Goal: Transaction & Acquisition: Register for event/course

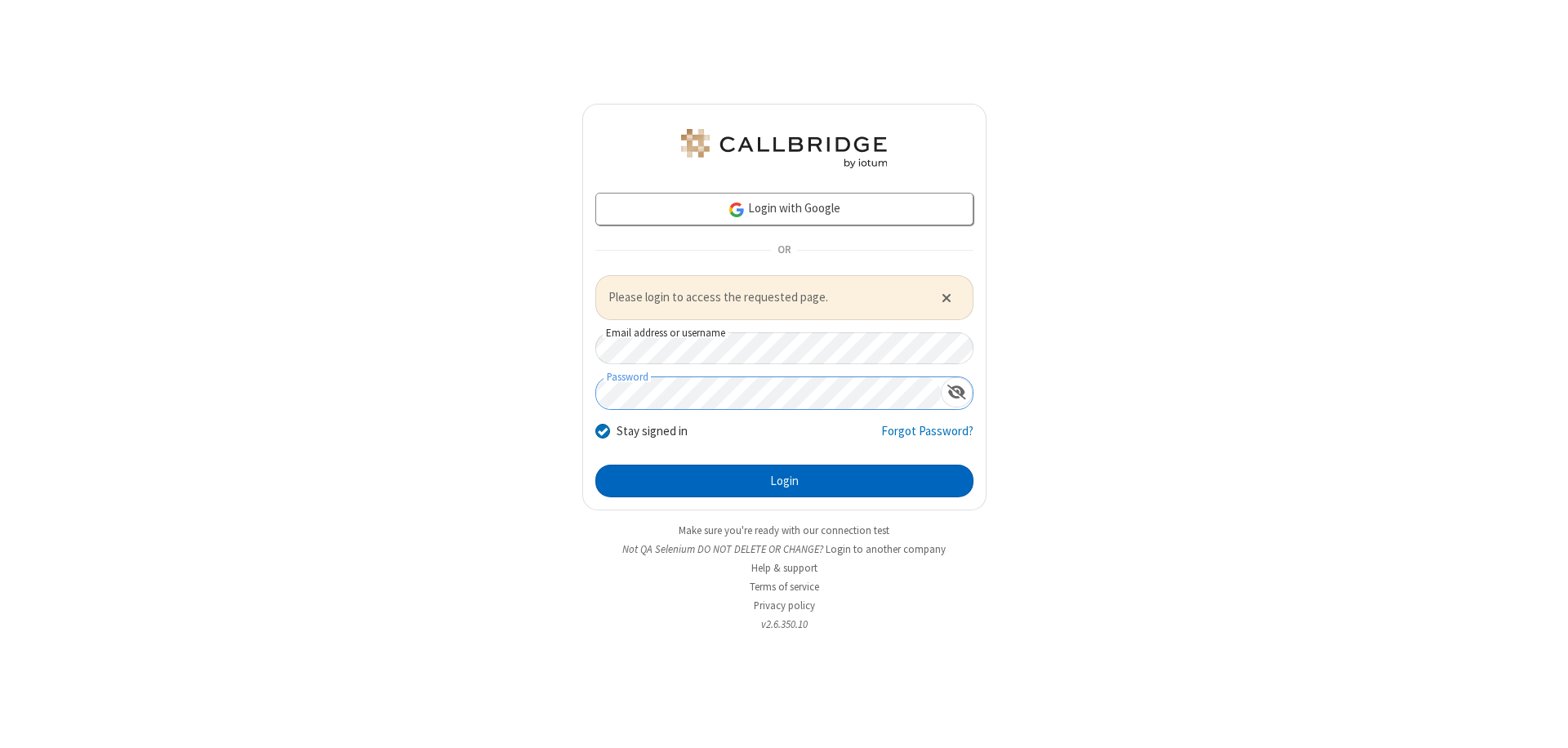
click at [784, 480] on button "Login" at bounding box center [784, 481] width 378 height 32
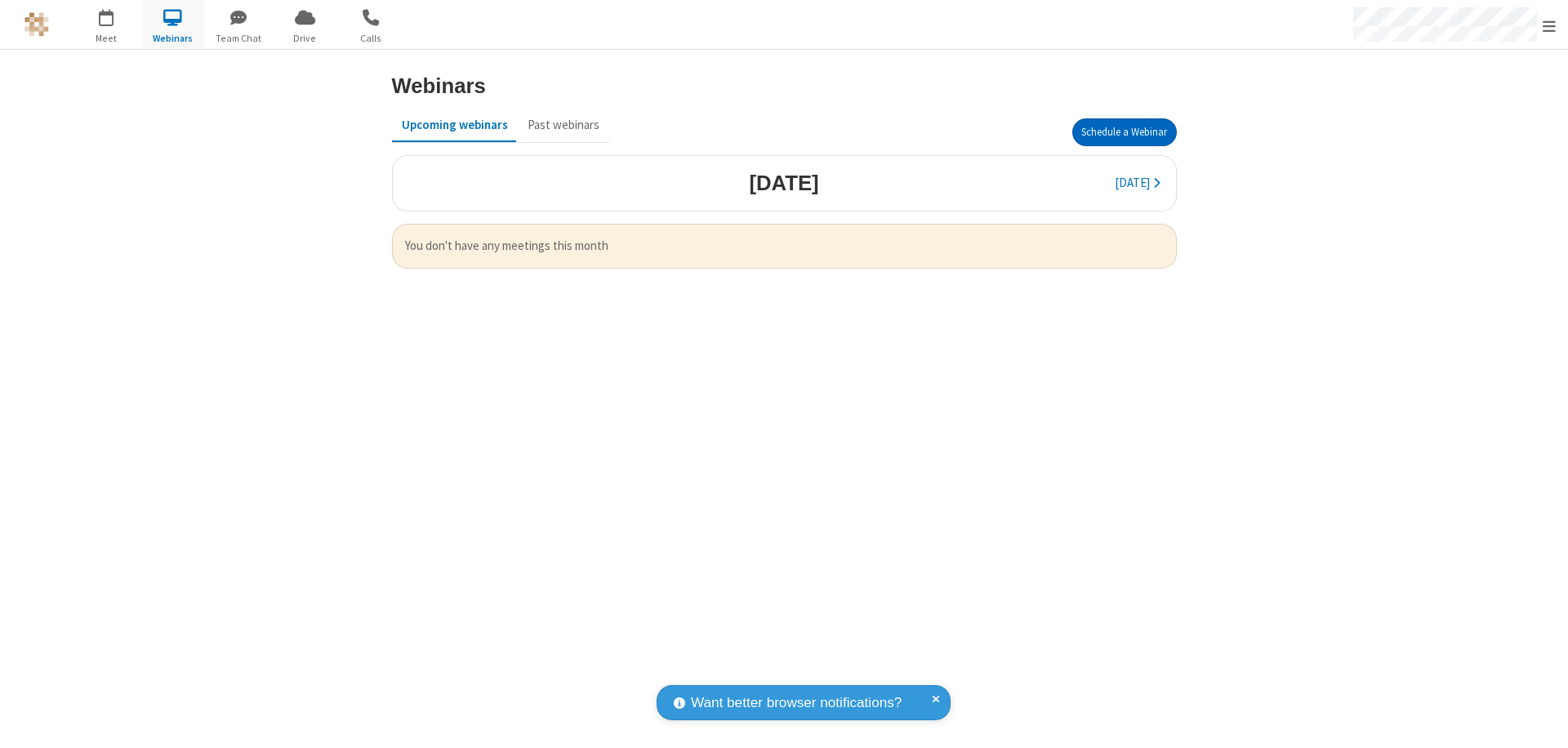
click at [1124, 132] on button "Schedule a Webinar" at bounding box center [1124, 132] width 104 height 28
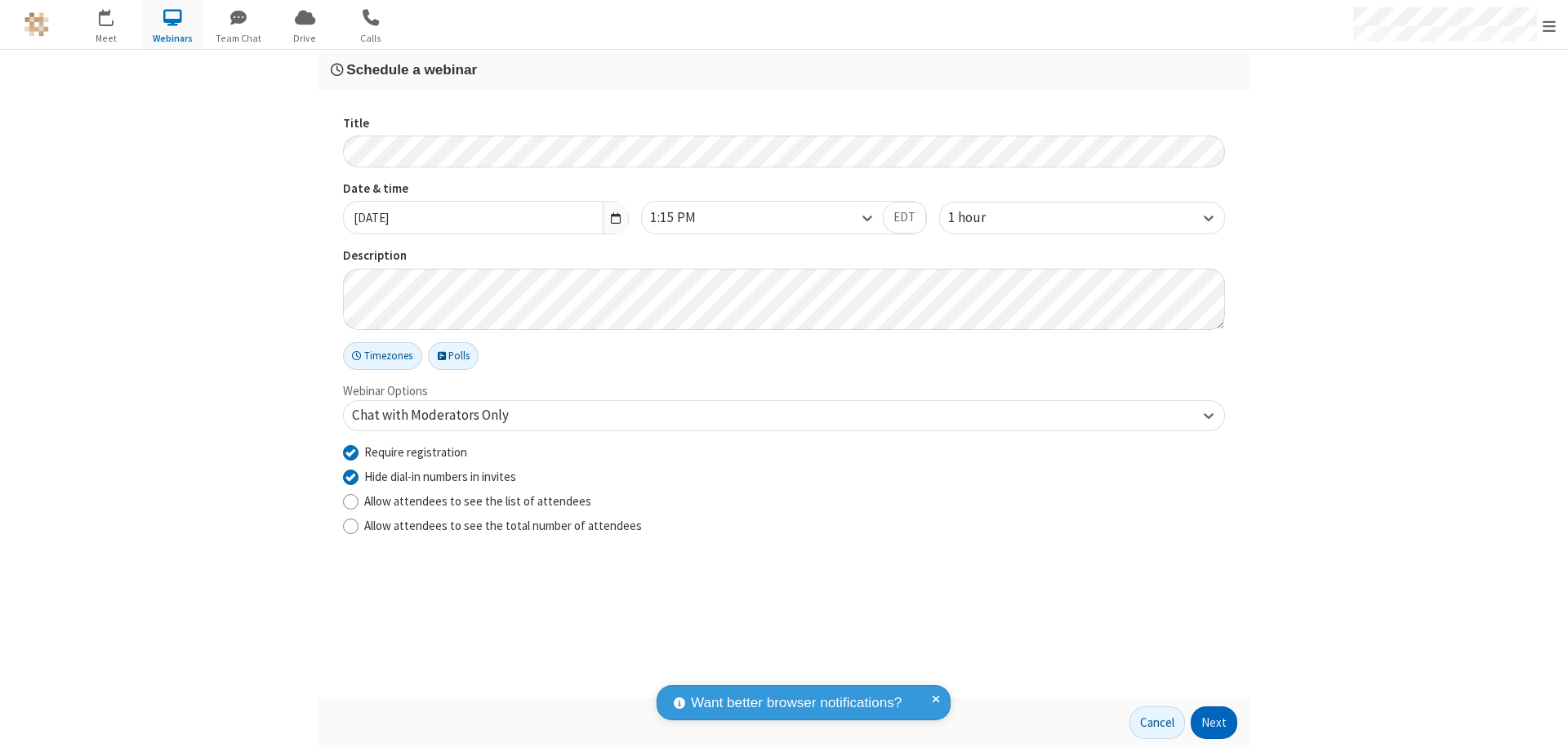
click at [1214, 723] on button "Next" at bounding box center [1214, 722] width 47 height 32
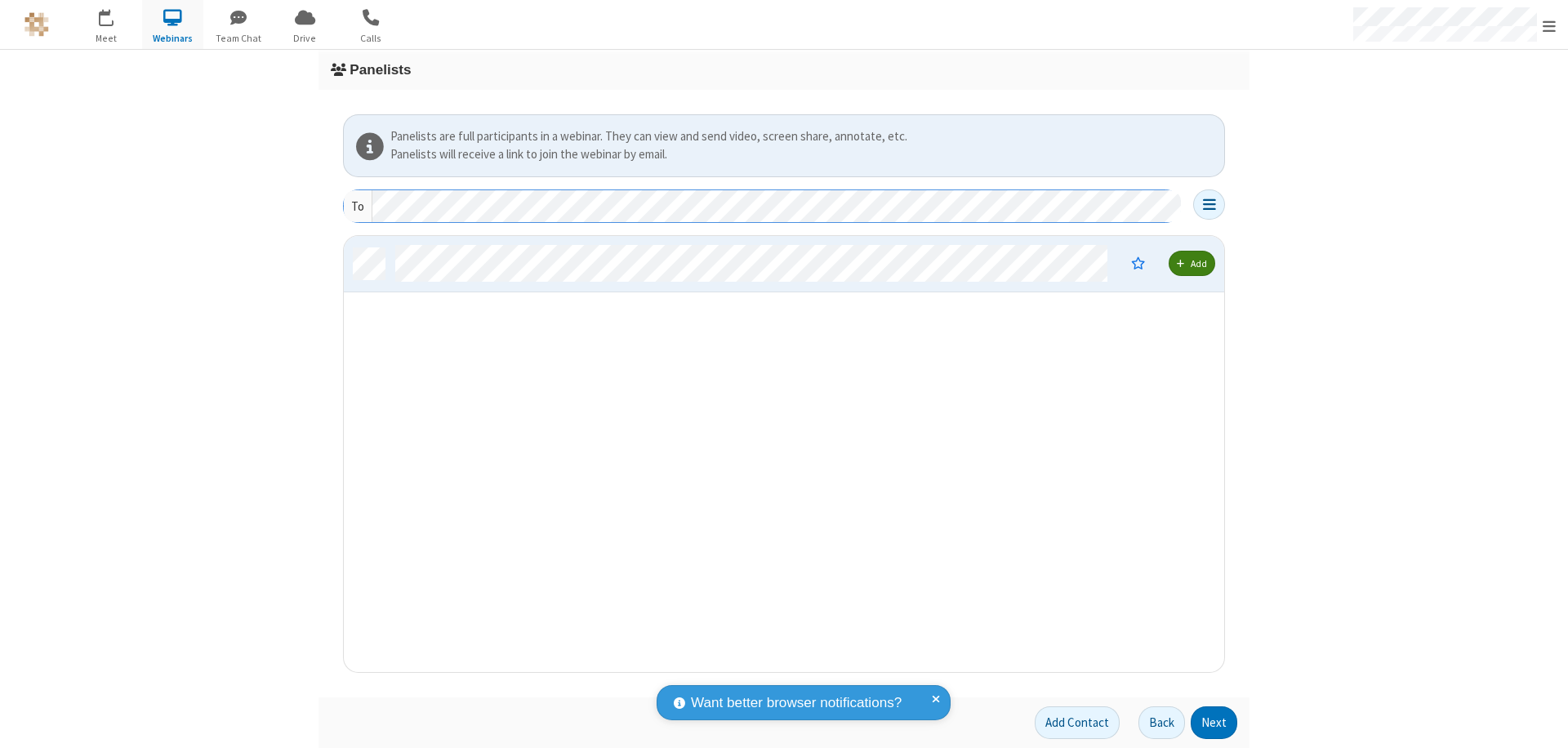
scroll to position [424, 868]
click at [1214, 723] on button "Next" at bounding box center [1214, 722] width 47 height 32
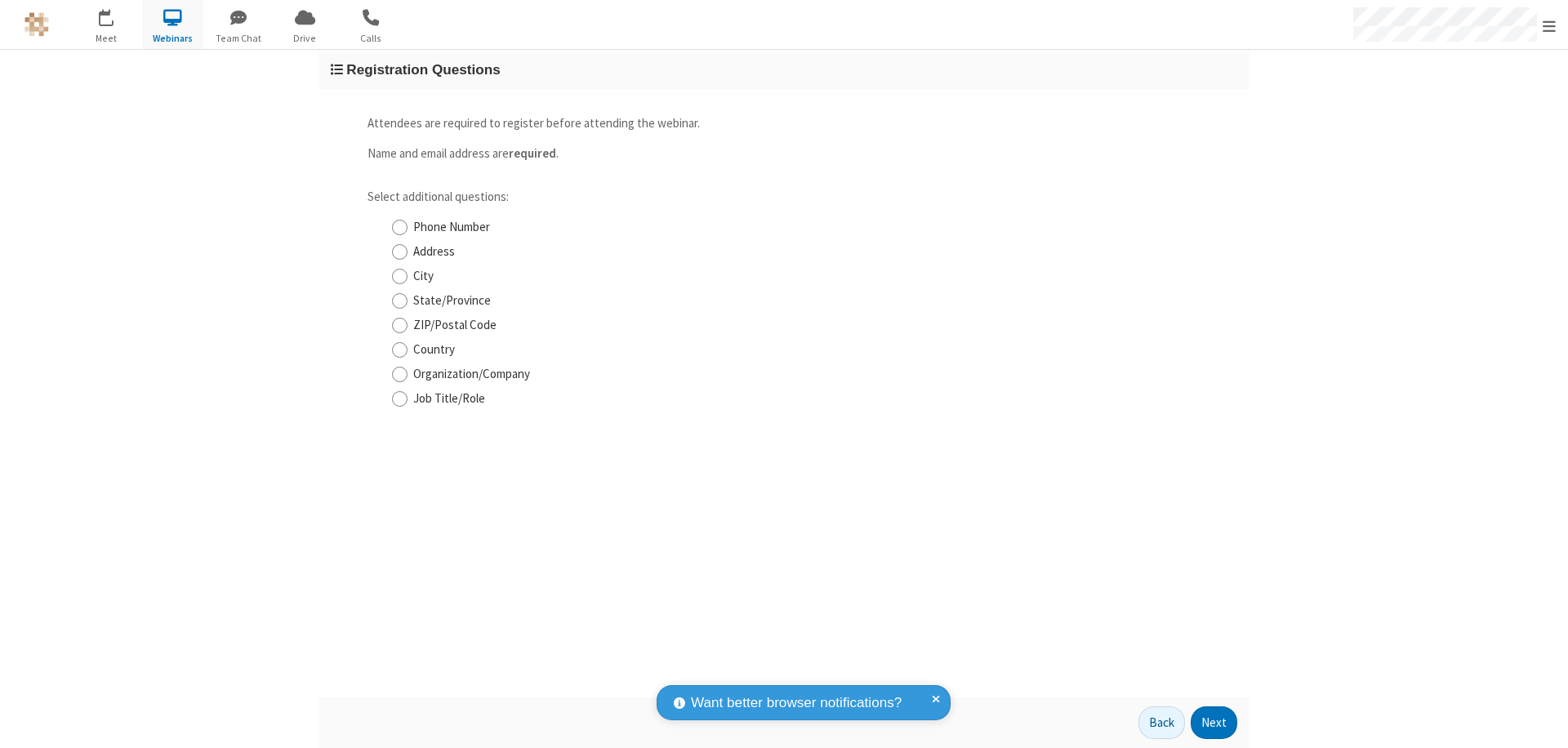
click at [399, 227] on input "Phone Number" at bounding box center [400, 227] width 16 height 18
checkbox input "true"
click at [1214, 723] on button "Next" at bounding box center [1214, 722] width 47 height 32
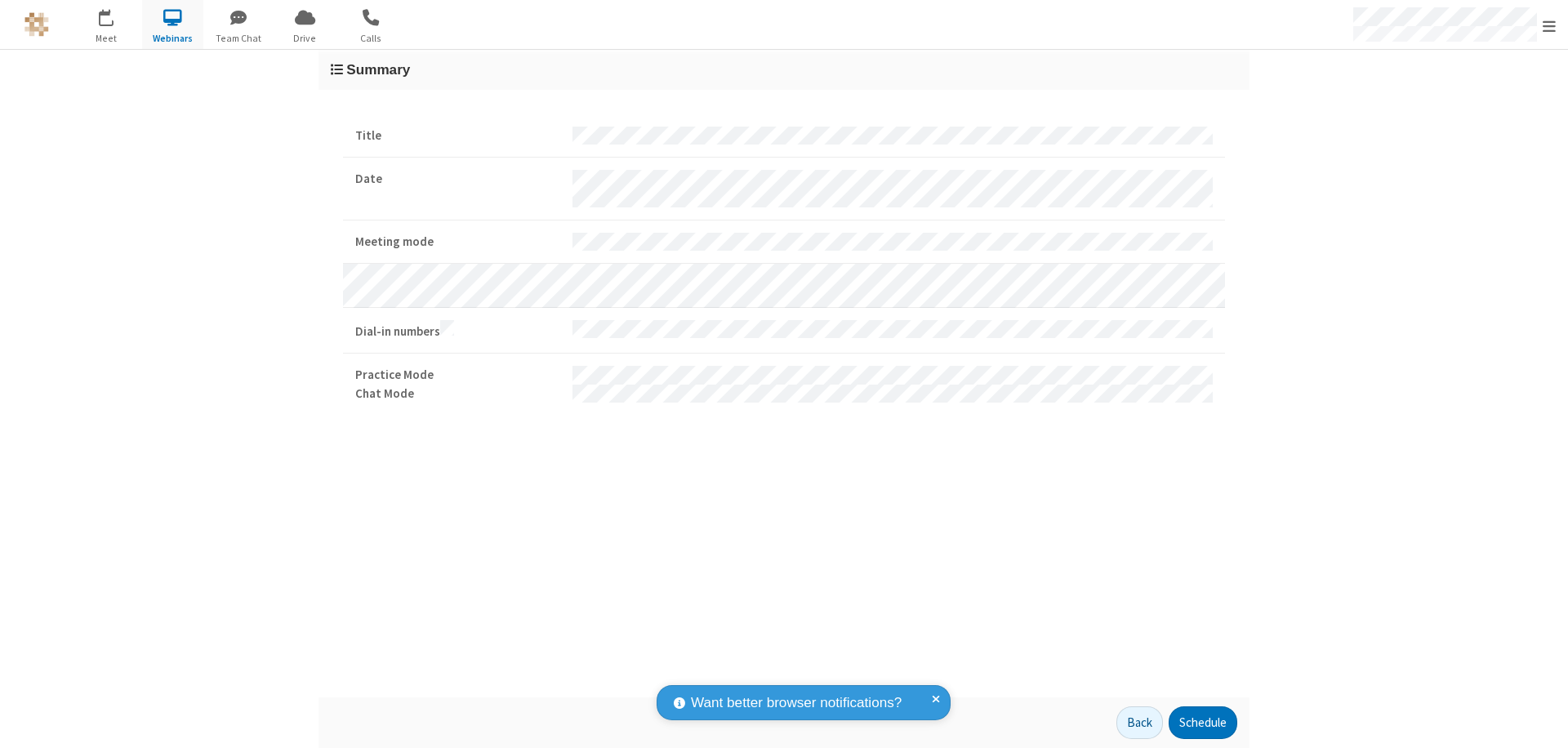
click at [1202, 723] on button "Schedule" at bounding box center [1203, 722] width 68 height 32
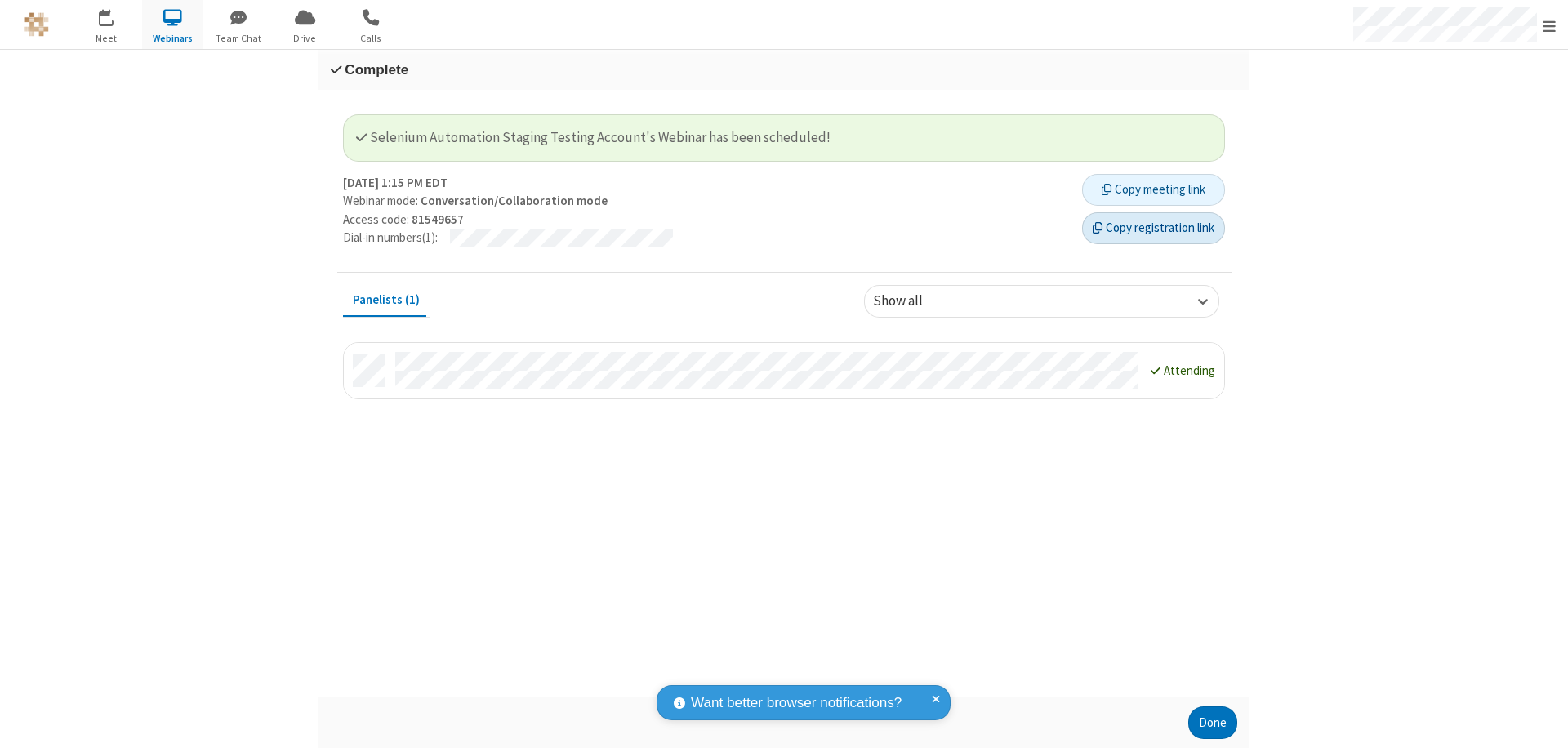
click at [1153, 228] on button "Copy registration link" at bounding box center [1153, 228] width 143 height 32
click at [1213, 723] on button "Done" at bounding box center [1213, 722] width 49 height 32
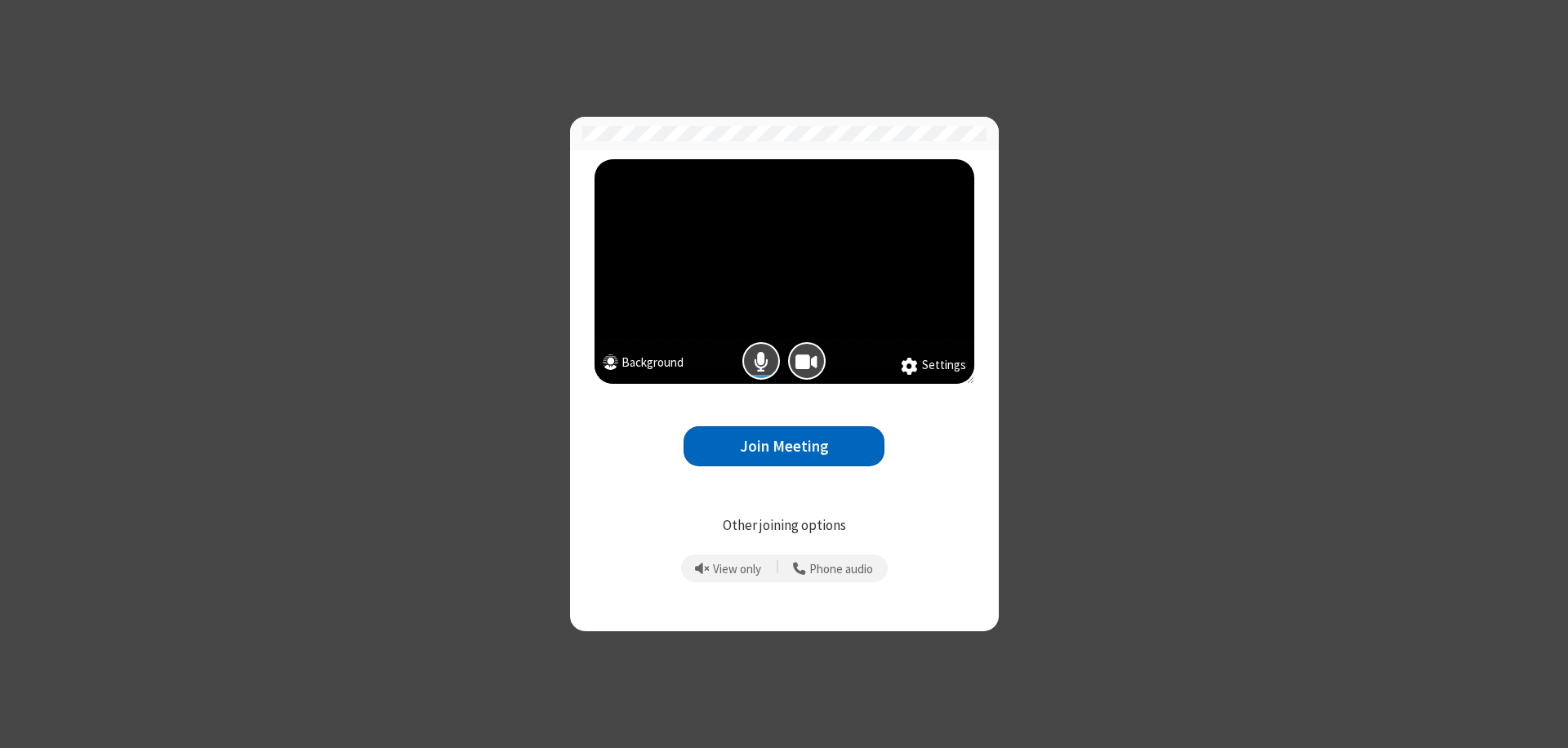
click at [784, 445] on button "Join Meeting" at bounding box center [784, 446] width 201 height 40
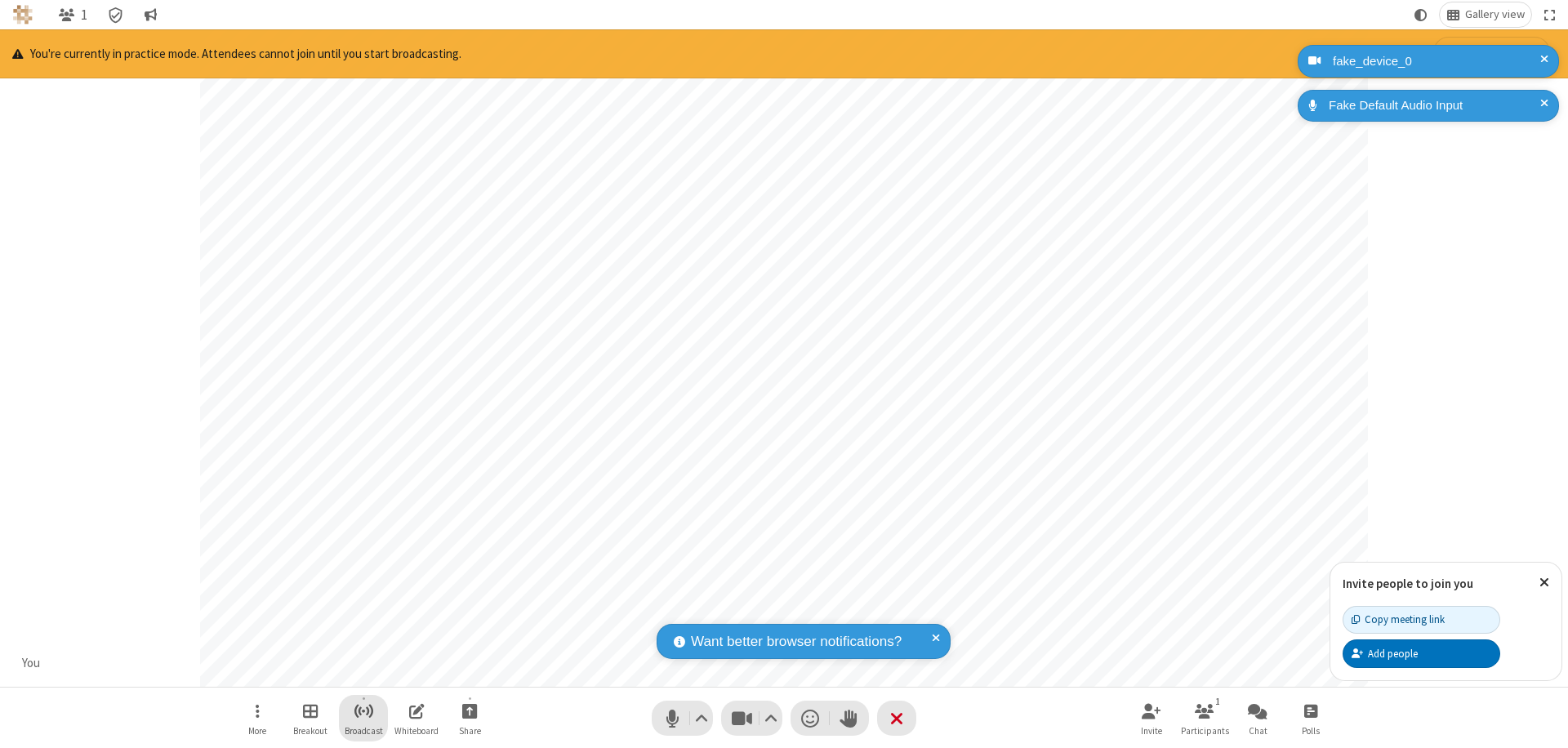
click at [362, 710] on span "Start broadcast" at bounding box center [363, 710] width 20 height 20
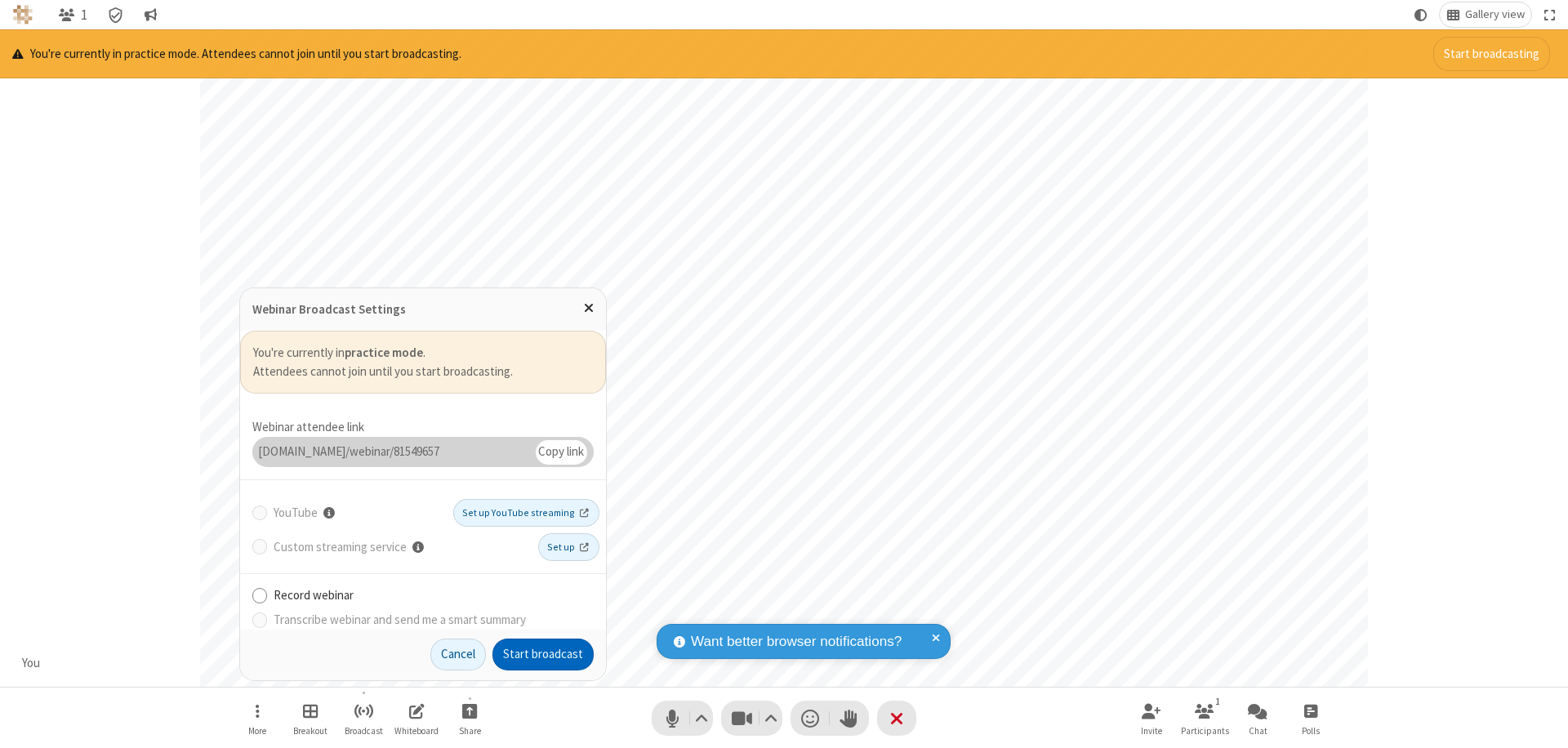
click at [543, 654] on button "Start broadcast" at bounding box center [542, 654] width 101 height 32
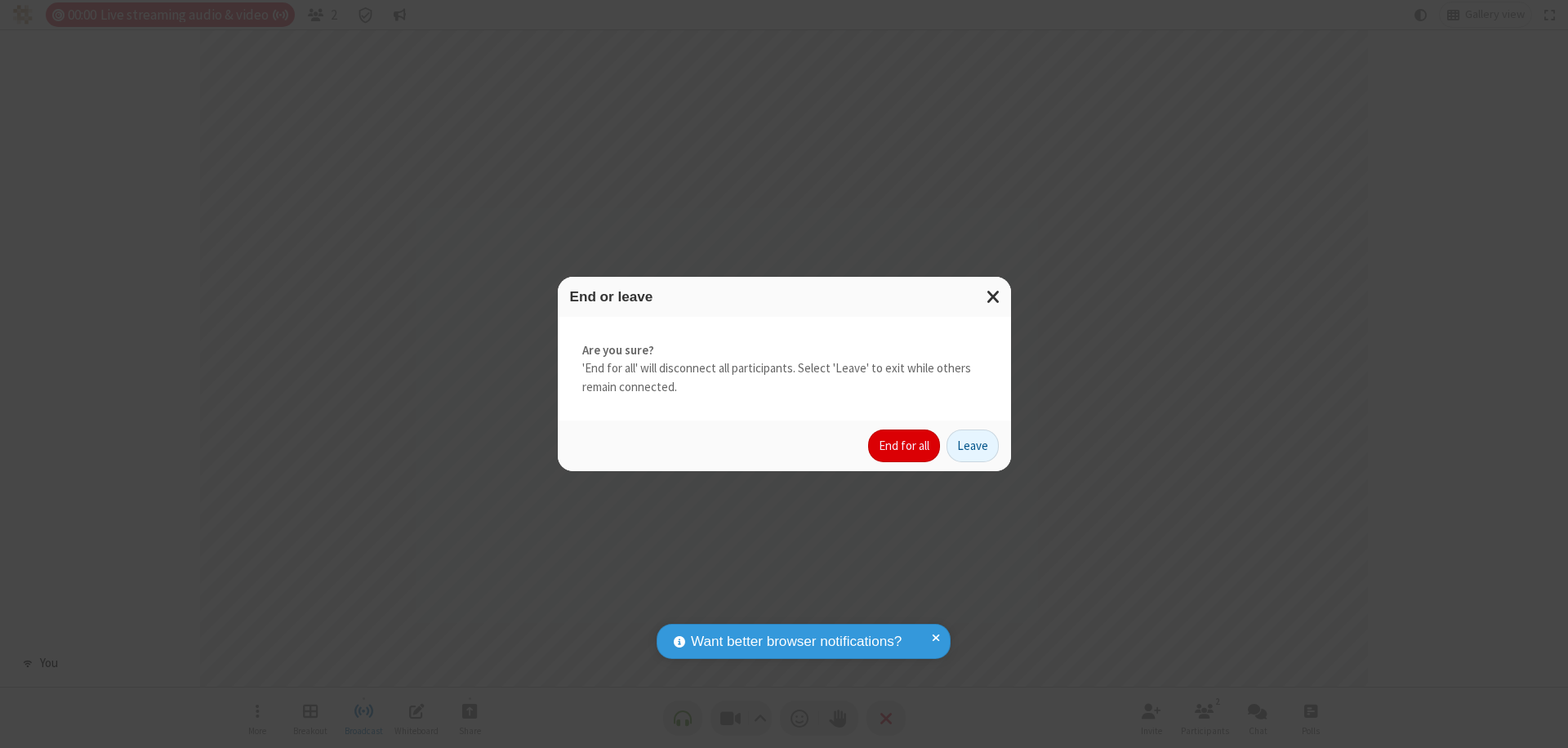
click at [905, 445] on button "End for all" at bounding box center [904, 445] width 72 height 32
